Goal: Check status: Check status

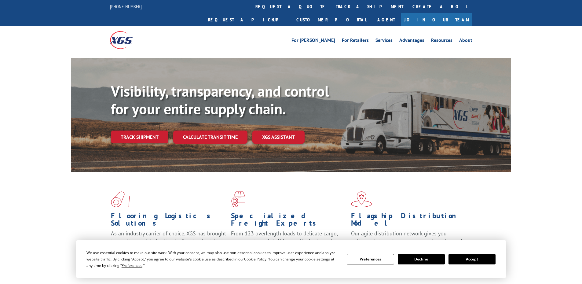
drag, startPoint x: 132, startPoint y: 120, endPoint x: 257, endPoint y: 151, distance: 128.6
click at [132, 130] on link "Track shipment" at bounding box center [139, 136] width 57 height 13
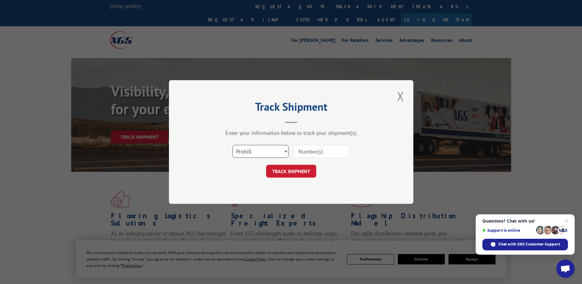
click at [238, 151] on select "Select category... Probill BOL PO" at bounding box center [260, 151] width 56 height 13
select select "po"
click at [232, 145] on select "Select category... Probill BOL PO" at bounding box center [260, 151] width 56 height 13
paste input "04522636"
type input "04522636"
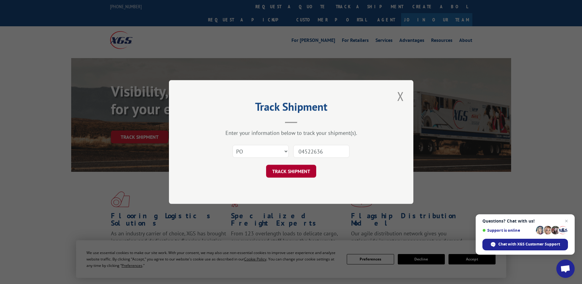
click at [275, 172] on button "TRACK SHIPMENT" at bounding box center [291, 171] width 50 height 13
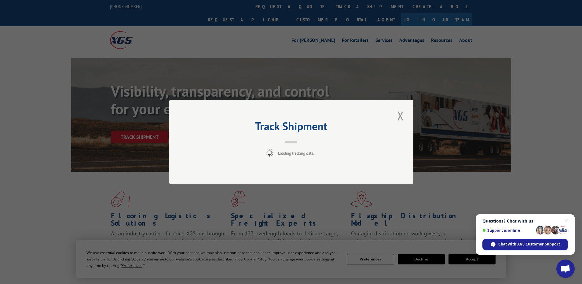
click at [459, 261] on div "Track Shipment Loading tracking data..." at bounding box center [291, 142] width 582 height 284
click at [564, 221] on span "Open chat" at bounding box center [567, 221] width 8 height 8
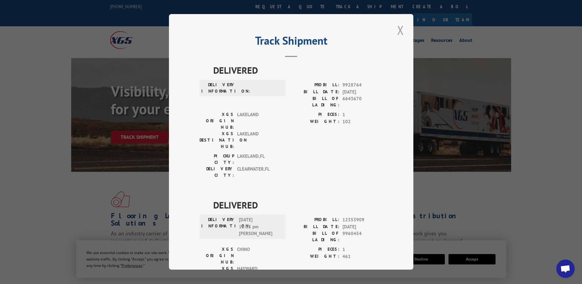
click at [400, 117] on div "Track Shipment DELIVERED DELIVERY INFORMATION: PROBILL: 9928764 BILL DATE: [DAT…" at bounding box center [291, 141] width 244 height 255
click at [399, 35] on button "Close modal" at bounding box center [400, 30] width 10 height 17
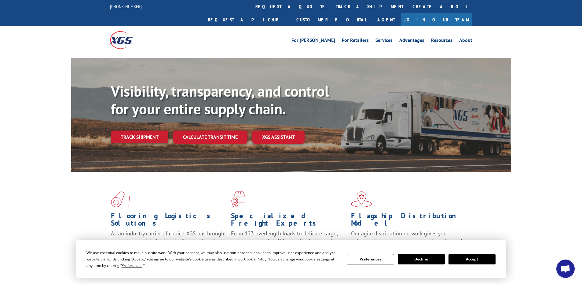
click at [478, 258] on button "Accept" at bounding box center [471, 259] width 47 height 10
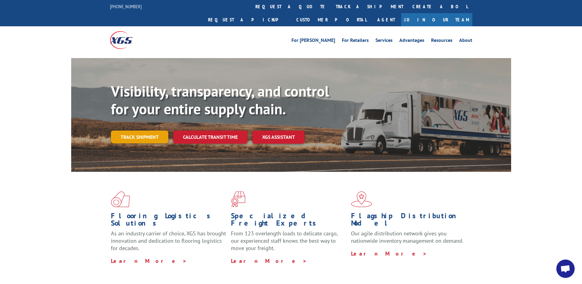
click at [151, 130] on link "Track shipment" at bounding box center [139, 136] width 57 height 13
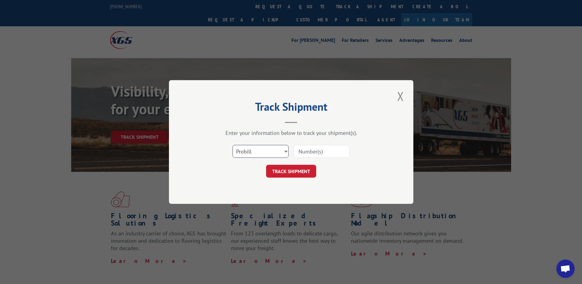
click at [247, 147] on select "Select category... Probill BOL PO" at bounding box center [260, 151] width 56 height 13
select select "po"
click at [232, 145] on select "Select category... Probill BOL PO" at bounding box center [260, 151] width 56 height 13
click at [305, 153] on input at bounding box center [321, 151] width 56 height 13
paste input "04522636"
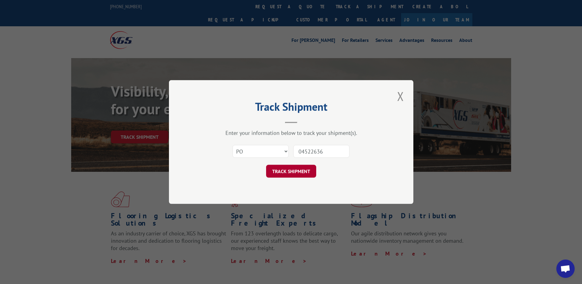
type input "04522636"
click at [289, 173] on button "TRACK SHIPMENT" at bounding box center [291, 171] width 50 height 13
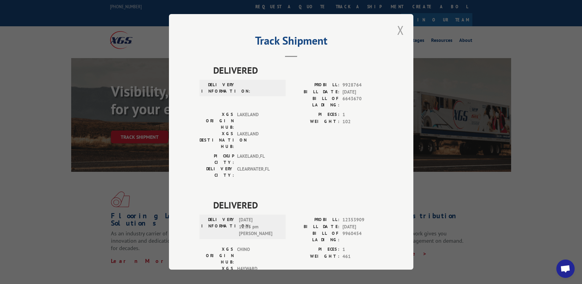
click at [396, 36] on button "Close modal" at bounding box center [400, 30] width 10 height 17
